Goal: Task Accomplishment & Management: Use online tool/utility

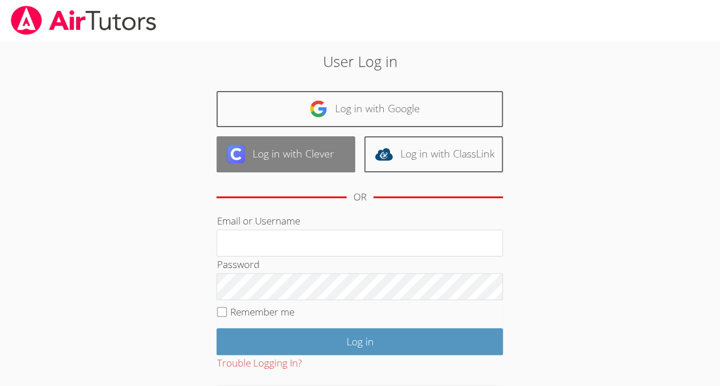
click at [300, 164] on link "Log in with Clever" at bounding box center [286, 154] width 139 height 36
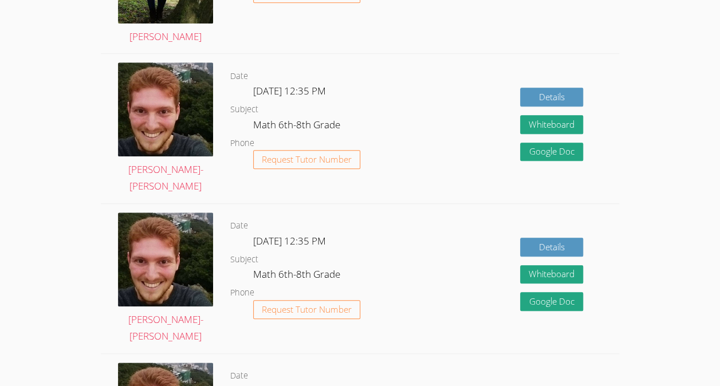
scroll to position [155, 0]
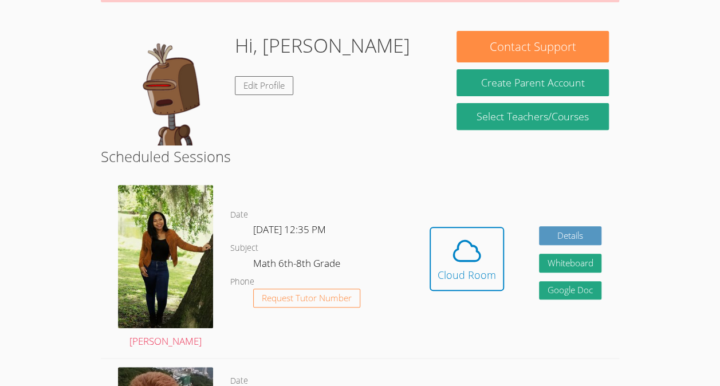
click at [491, 277] on div "Cloud Room" at bounding box center [467, 275] width 58 height 16
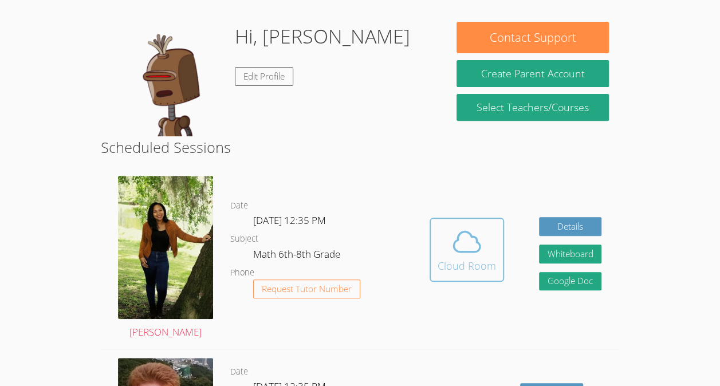
scroll to position [159, 0]
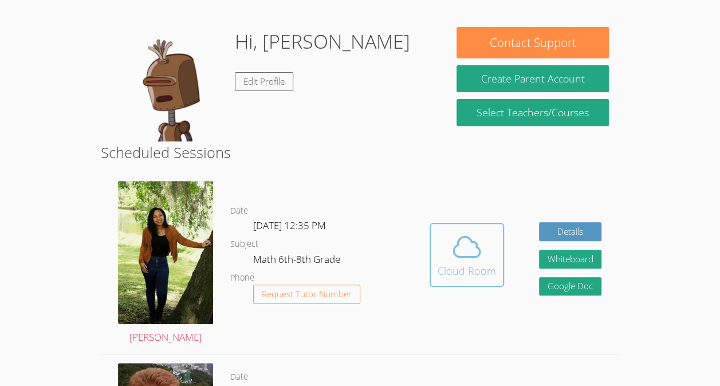
click at [430, 223] on button "Cloud Room" at bounding box center [467, 255] width 74 height 64
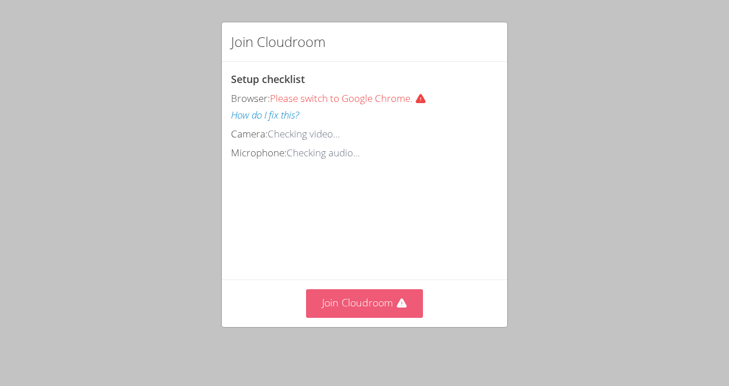
click at [335, 298] on button "Join Cloudroom" at bounding box center [364, 303] width 117 height 28
